Goal: Transaction & Acquisition: Obtain resource

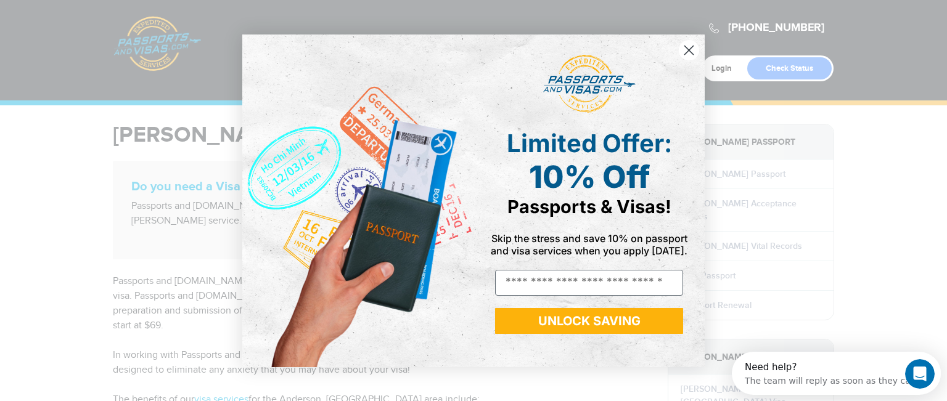
click at [690, 50] on circle "Close dialog" at bounding box center [689, 49] width 20 height 20
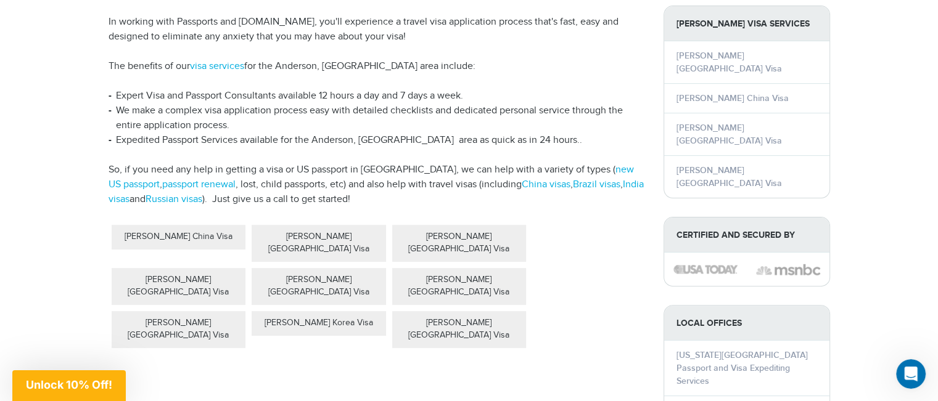
scroll to position [332, 0]
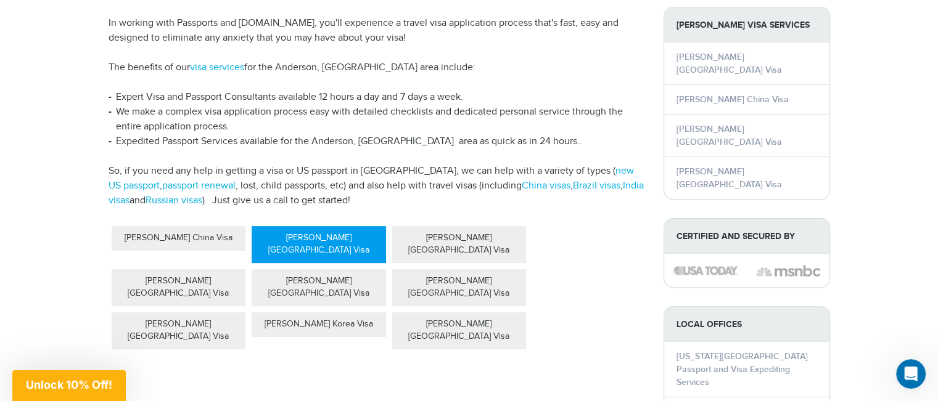
click at [319, 226] on div "[PERSON_NAME] [GEOGRAPHIC_DATA] Visa" at bounding box center [319, 244] width 134 height 37
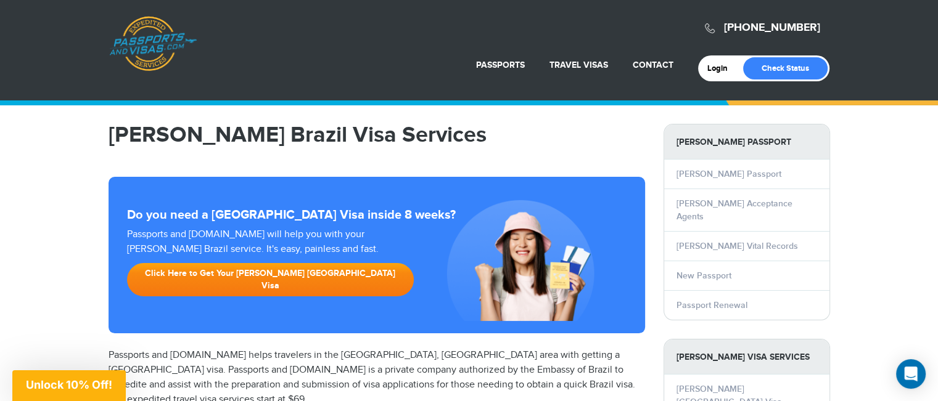
click at [219, 280] on link "Click Here to Get Your Anderson Brazil Visa" at bounding box center [270, 279] width 287 height 33
click at [217, 272] on link "Click Here to Get Your Anderson Brazil Visa" at bounding box center [270, 279] width 287 height 33
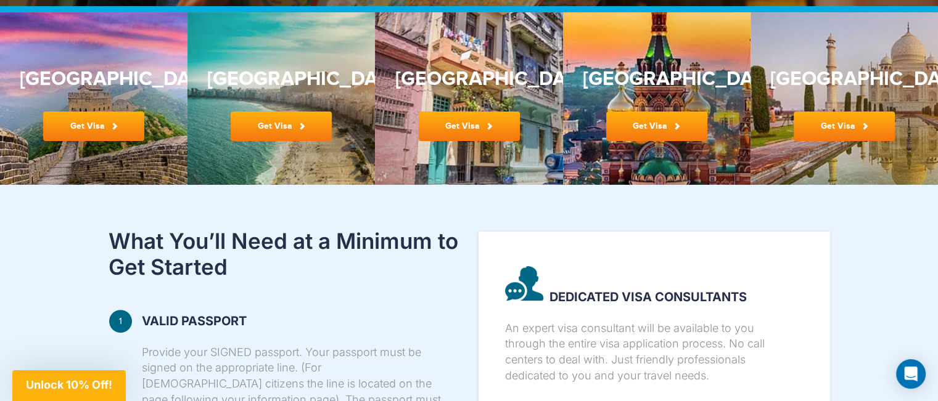
scroll to position [318, 0]
